Goal: Task Accomplishment & Management: Use online tool/utility

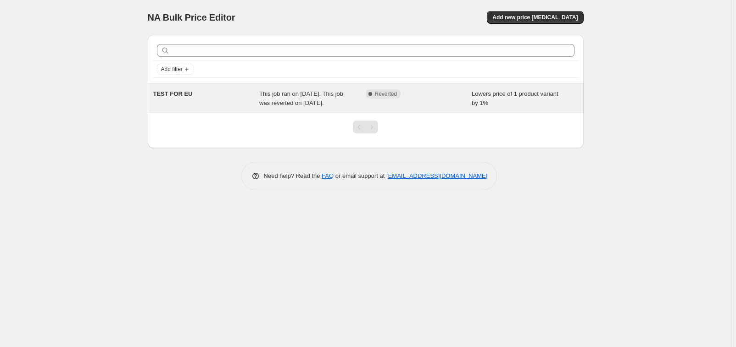
click at [174, 93] on span "TEST FOR EU" at bounding box center [172, 93] width 39 height 7
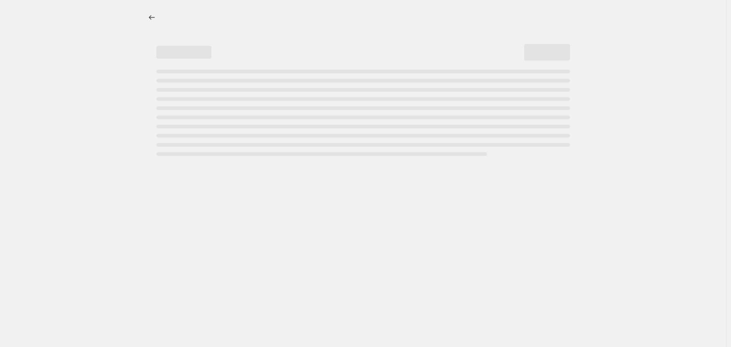
select select "percentage"
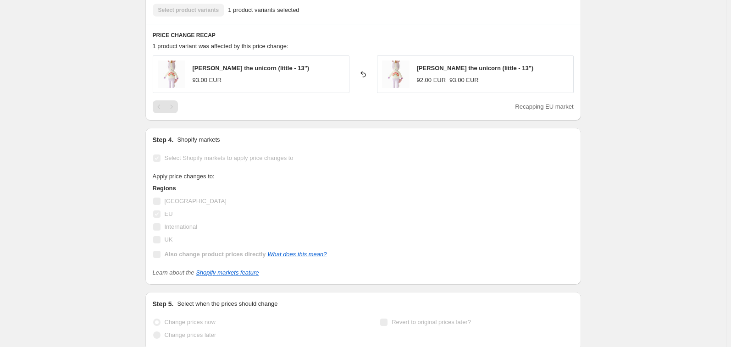
scroll to position [588, 0]
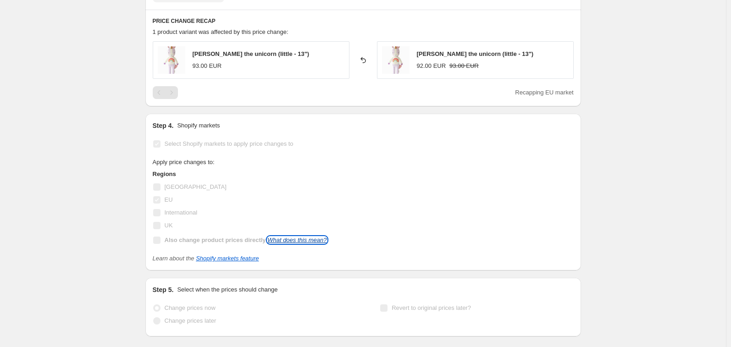
click at [299, 238] on link "What does this mean?" at bounding box center [296, 240] width 59 height 7
